Goal: Task Accomplishment & Management: Complete application form

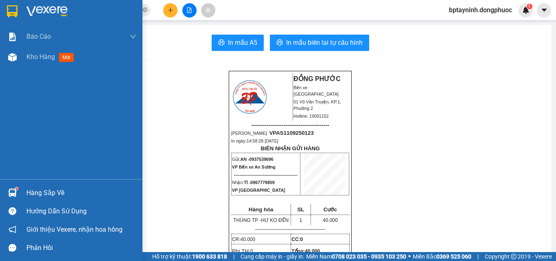
click at [26, 195] on div "Hàng sắp về" at bounding box center [71, 193] width 143 height 18
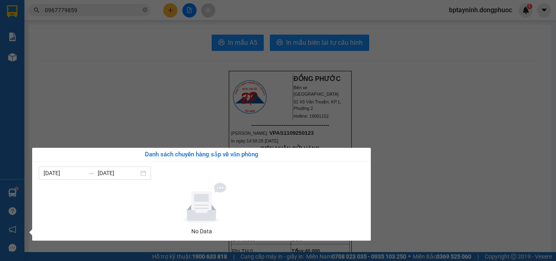
click at [114, 61] on section "Kết quả tìm kiếm ( 1 ) Bộ lọc Mã ĐH Trạng thái Món hàng Tổng cước Chưa cước Nhã…" at bounding box center [278, 130] width 556 height 261
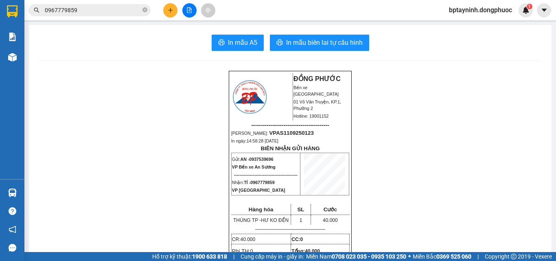
click at [79, 9] on input "0967779859" at bounding box center [93, 10] width 96 height 9
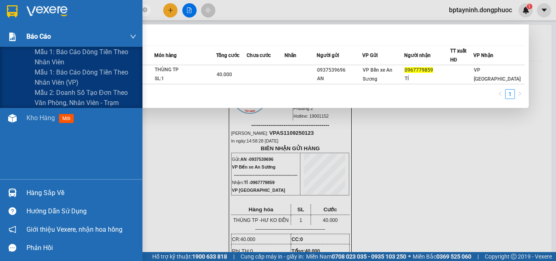
drag, startPoint x: 79, startPoint y: 9, endPoint x: 373, endPoint y: 114, distance: 312.1
click at [2, 36] on section "Kết quả tìm kiếm ( 1 ) Bộ lọc Mã ĐH Trạng thái Món hàng Tổng cước Chưa cước Nhã…" at bounding box center [278, 130] width 556 height 261
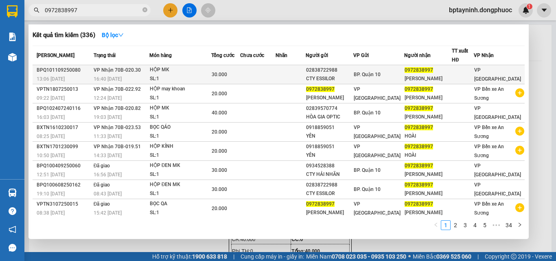
type input "0972838997"
click at [194, 71] on div "HỘP MK" at bounding box center [180, 70] width 61 height 9
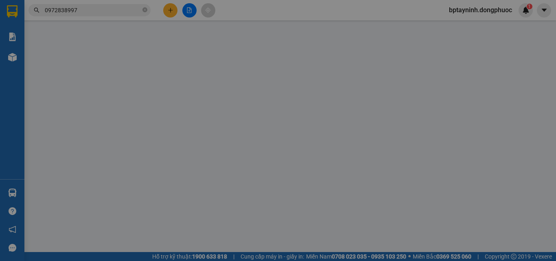
type input "02838722988"
type input "CTY ESSILOR"
type input "0972838997"
type input "[PERSON_NAME]"
type input "30.000"
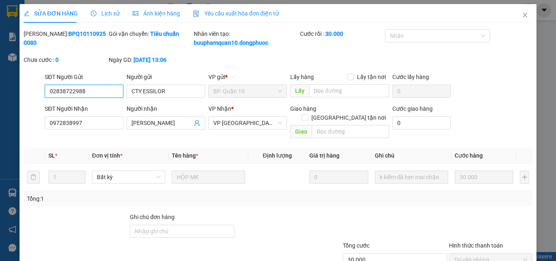
scroll to position [51, 0]
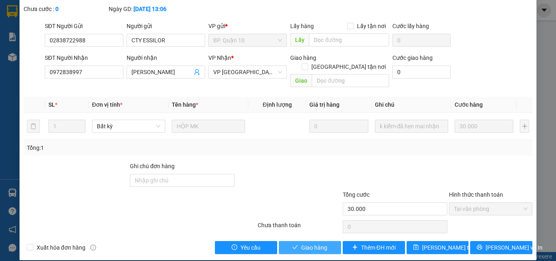
click at [324, 241] on button "Giao hàng" at bounding box center [310, 247] width 62 height 13
